Goal: Task Accomplishment & Management: Use online tool/utility

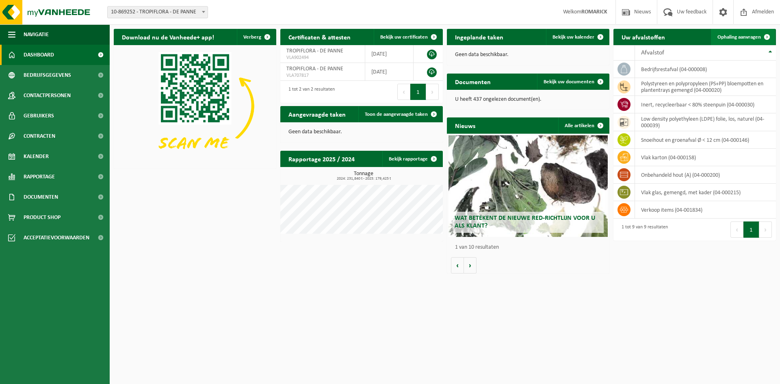
click at [746, 35] on span "Ophaling aanvragen" at bounding box center [738, 37] width 43 height 5
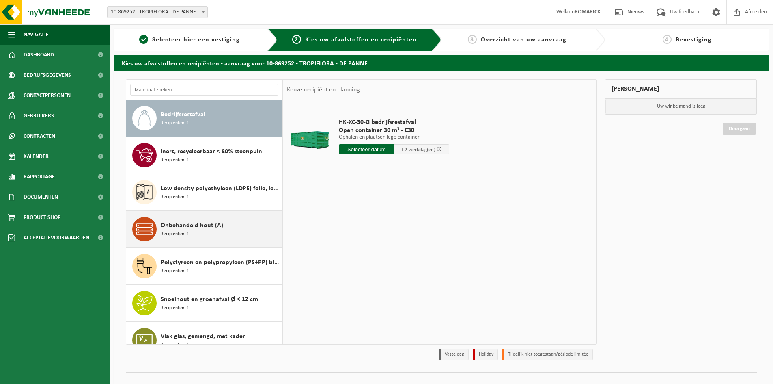
click at [188, 230] on span "Recipiënten: 1" at bounding box center [175, 234] width 28 height 8
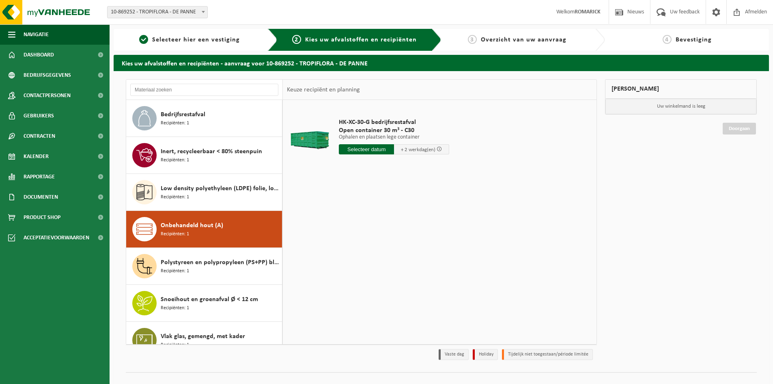
scroll to position [51, 0]
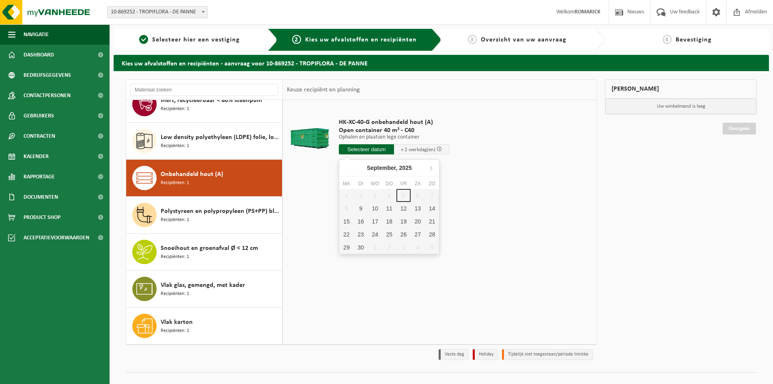
click at [362, 149] on input "text" at bounding box center [366, 149] width 55 height 10
click at [361, 207] on div "9" at bounding box center [361, 208] width 14 height 13
type input "Van 2025-09-09"
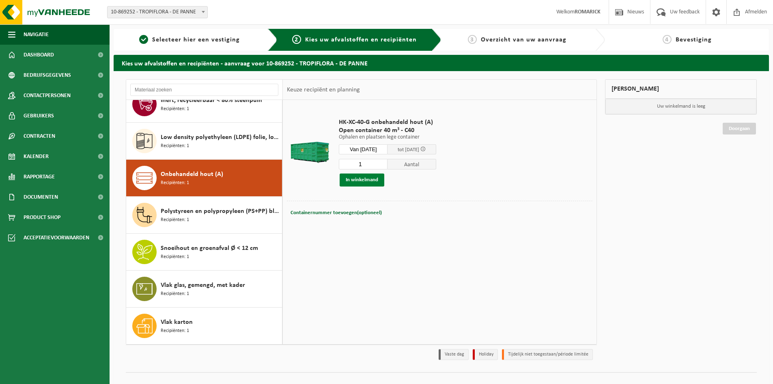
click at [366, 179] on button "In winkelmand" at bounding box center [362, 179] width 45 height 13
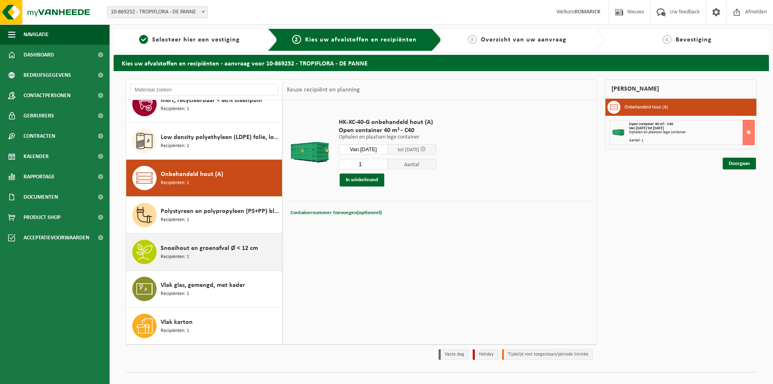
click at [190, 255] on div "Snoeihout en groenafval Ø < 12 cm Recipiënten: 1" at bounding box center [220, 252] width 119 height 24
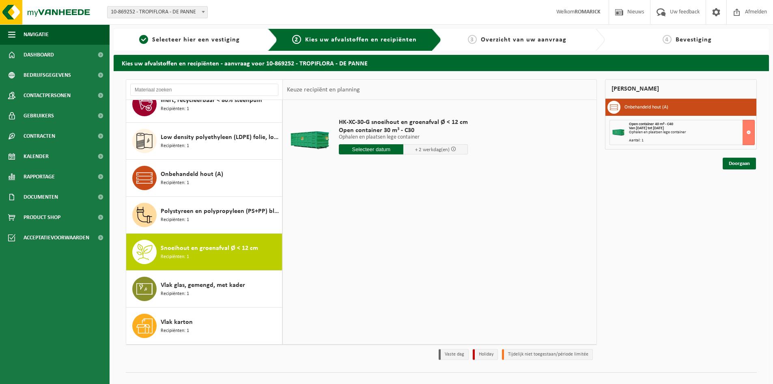
click at [378, 149] on input "text" at bounding box center [371, 149] width 65 height 10
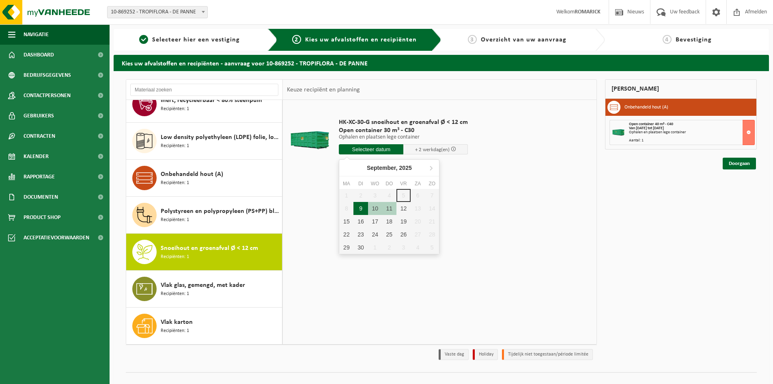
click at [363, 208] on div "9" at bounding box center [361, 208] width 14 height 13
type input "Van 2025-09-09"
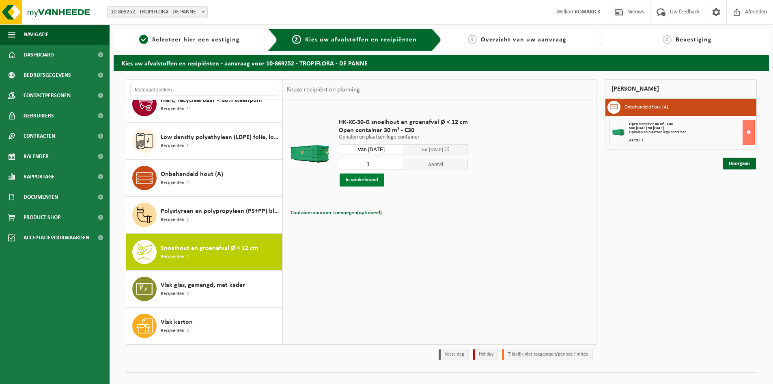
click at [363, 177] on button "In winkelmand" at bounding box center [362, 179] width 45 height 13
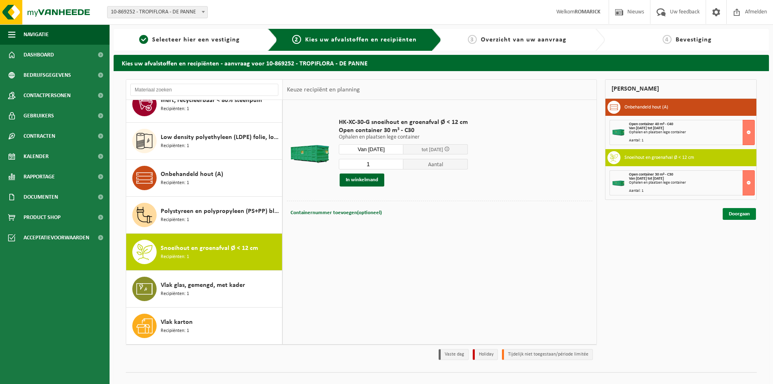
click at [741, 214] on link "Doorgaan" at bounding box center [739, 214] width 33 height 12
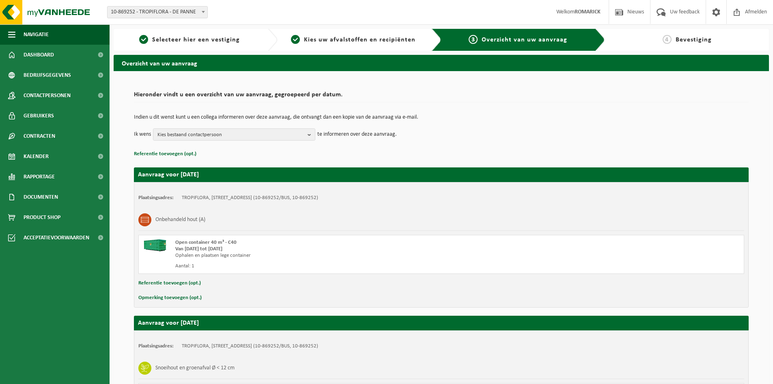
scroll to position [113, 0]
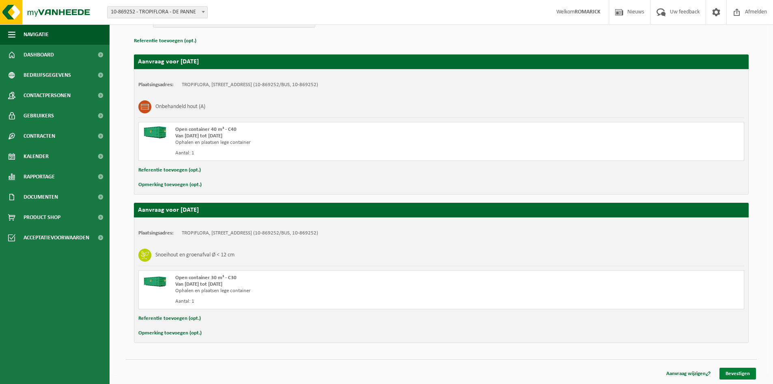
click at [743, 370] on link "Bevestigen" at bounding box center [738, 373] width 37 height 12
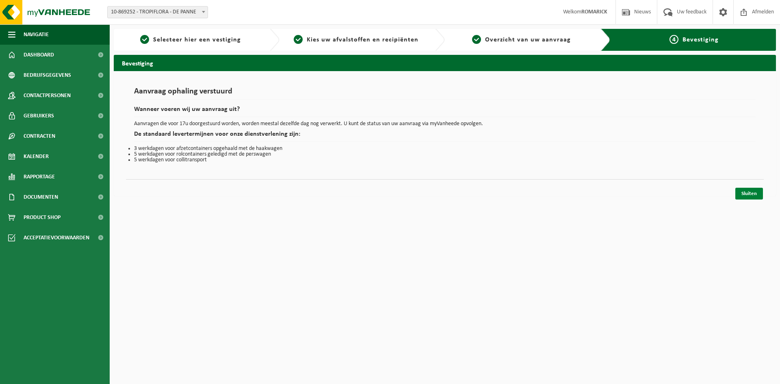
click at [752, 192] on link "Sluiten" at bounding box center [749, 194] width 28 height 12
